Goal: Use online tool/utility: Utilize a website feature to perform a specific function

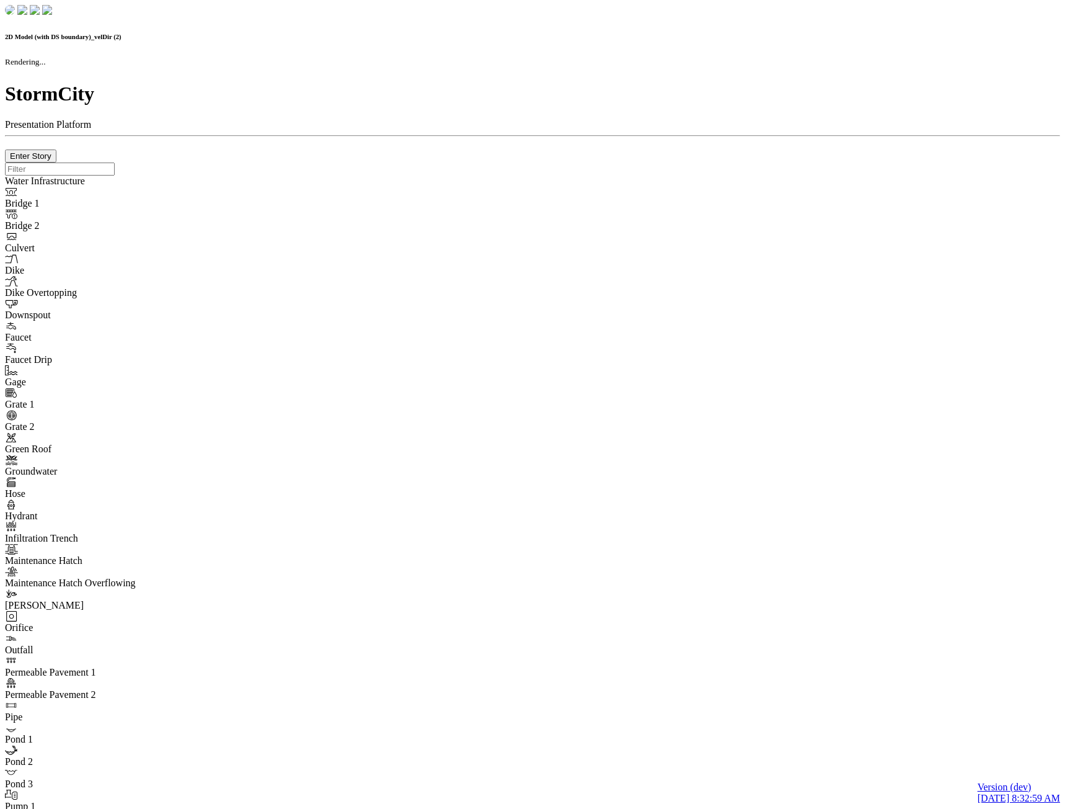
checkbox input "false"
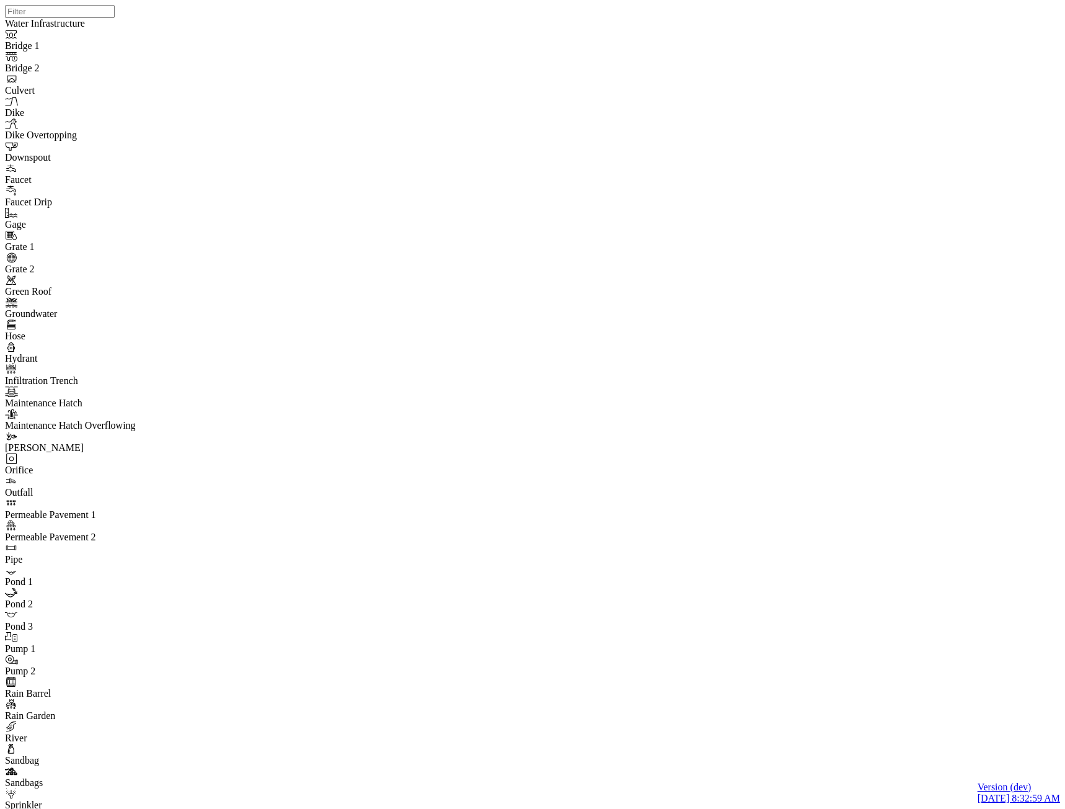
drag, startPoint x: 593, startPoint y: 553, endPoint x: 378, endPoint y: 358, distance: 289.8
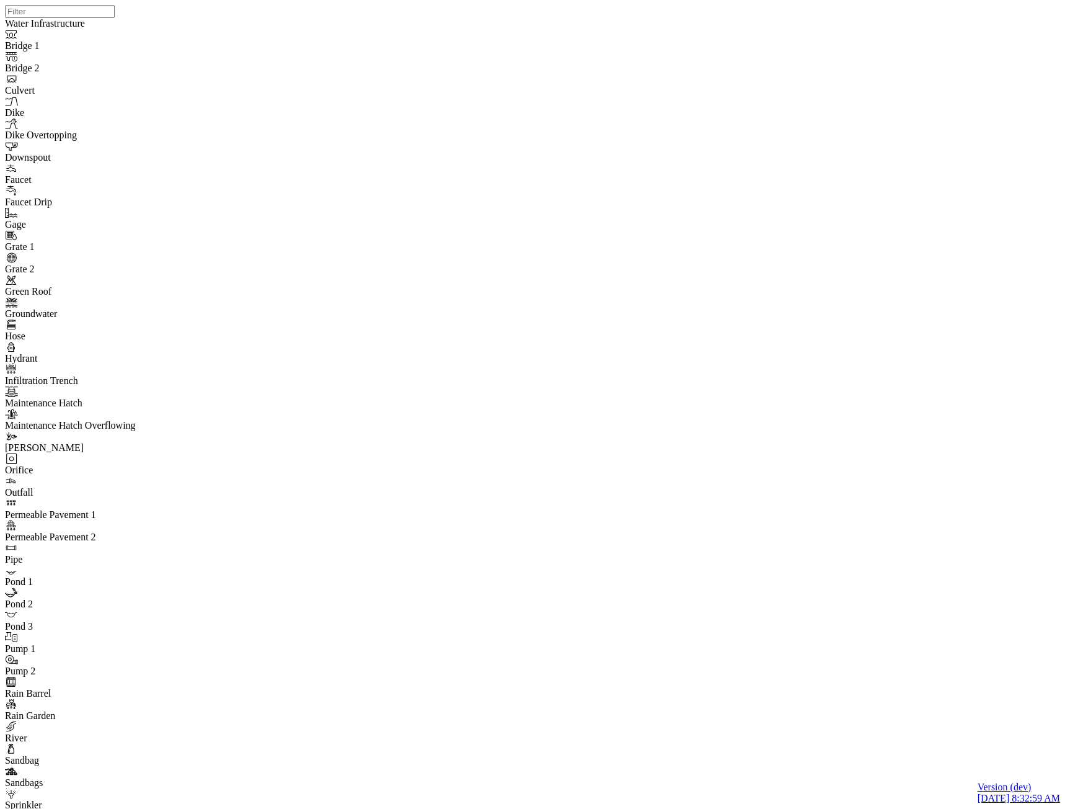
checkbox input "false"
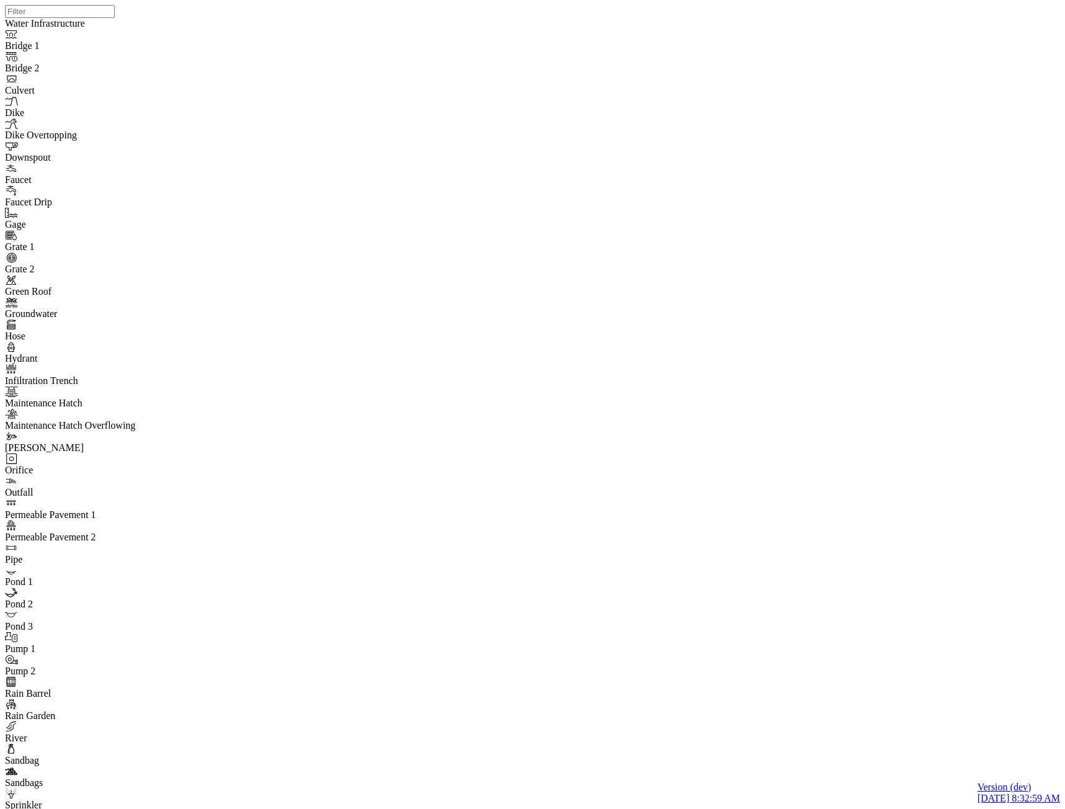
checkbox input "false"
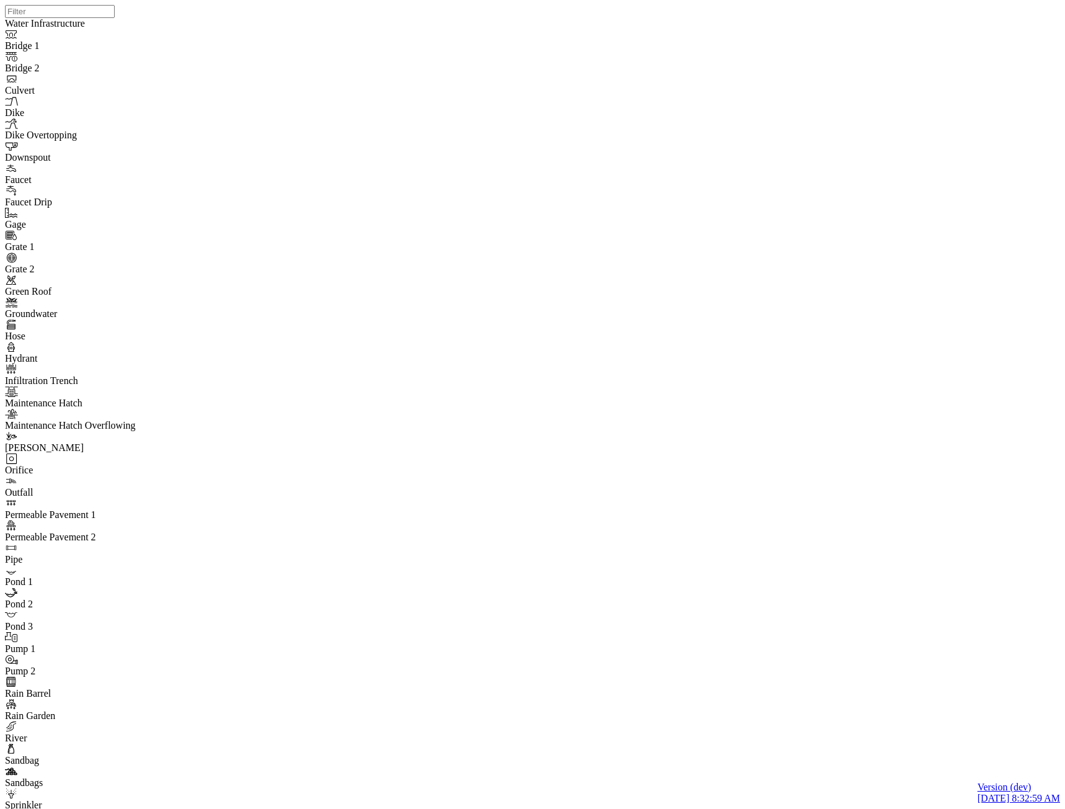
checkbox input "false"
